Goal: Book appointment/travel/reservation

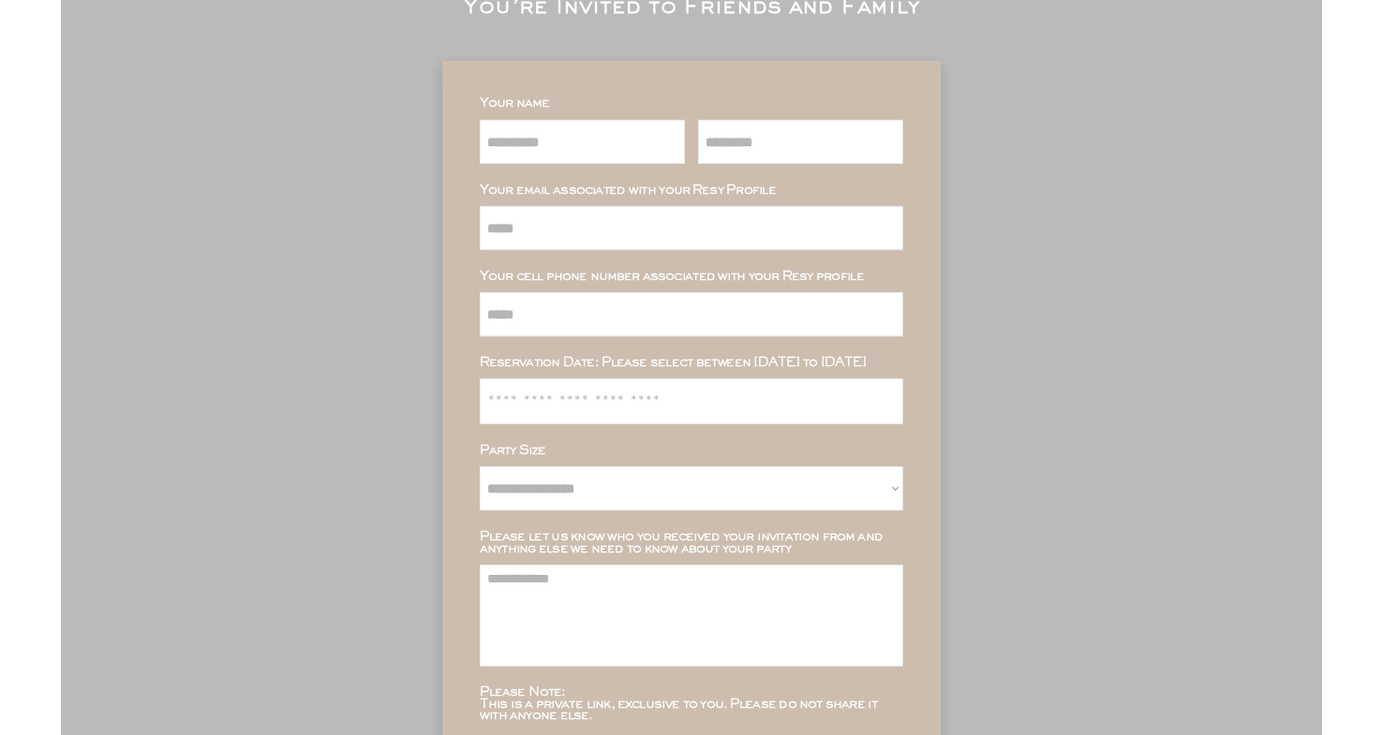
scroll to position [215, 0]
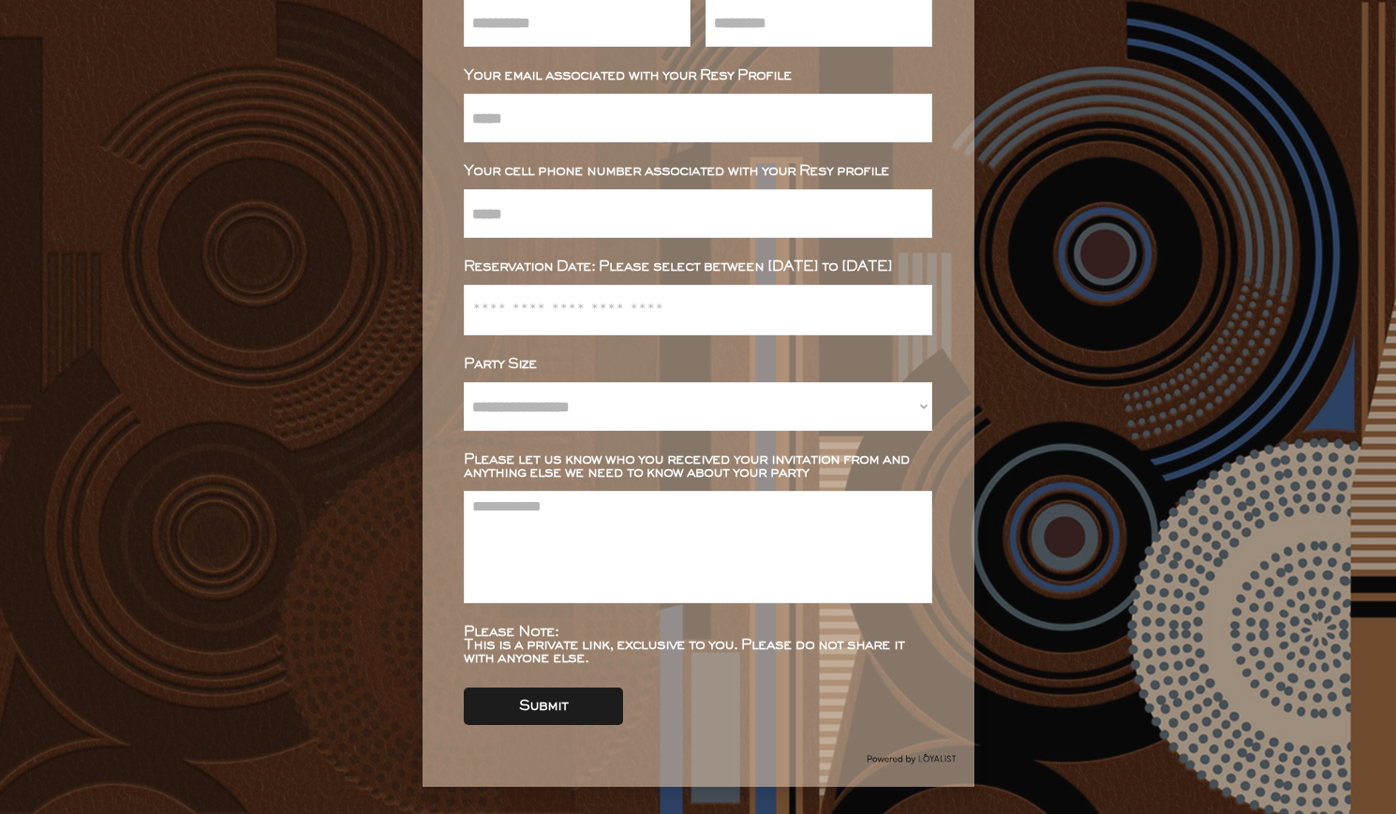
click at [602, 507] on textarea at bounding box center [698, 547] width 468 height 112
drag, startPoint x: 543, startPoint y: 451, endPoint x: 782, endPoint y: 455, distance: 239.0
click at [782, 455] on div "Please let us know who you received your invitation from and anything else we n…" at bounding box center [698, 466] width 468 height 26
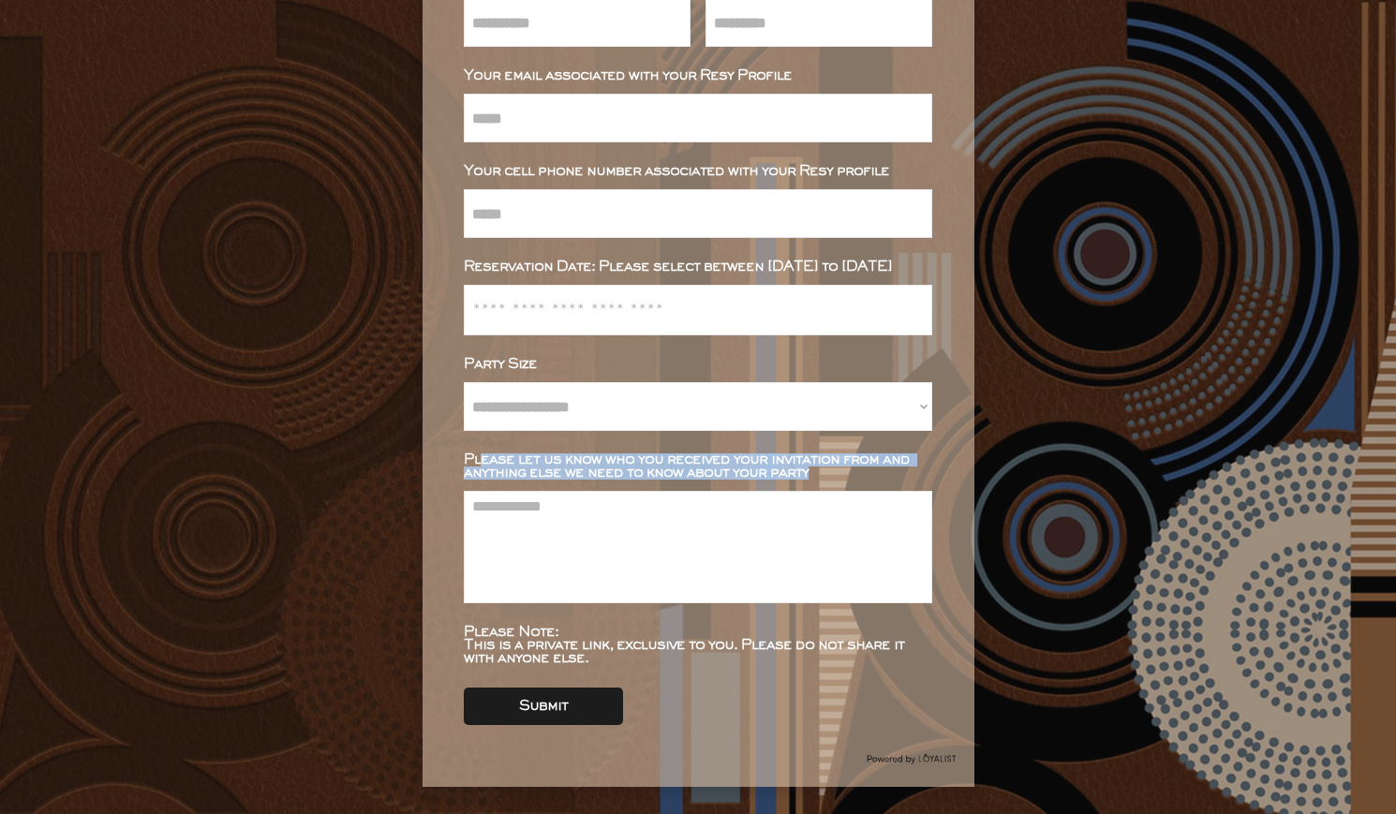
drag, startPoint x: 842, startPoint y: 472, endPoint x: 484, endPoint y: 457, distance: 358.2
click at [483, 459] on div "Please let us know who you received your invitation from and anything else we n…" at bounding box center [698, 466] width 468 height 26
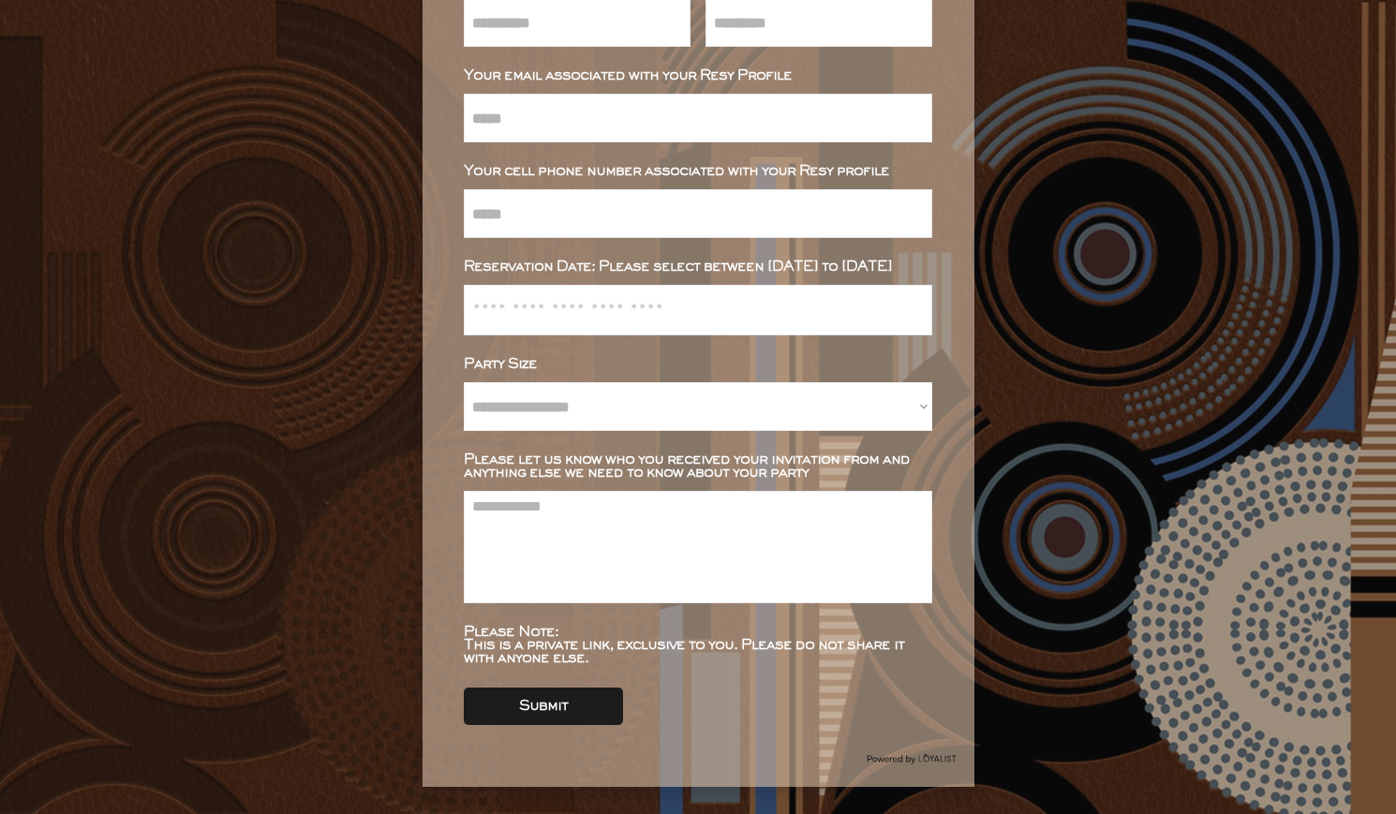
click at [536, 534] on textarea at bounding box center [698, 547] width 468 height 112
